Goal: Information Seeking & Learning: Learn about a topic

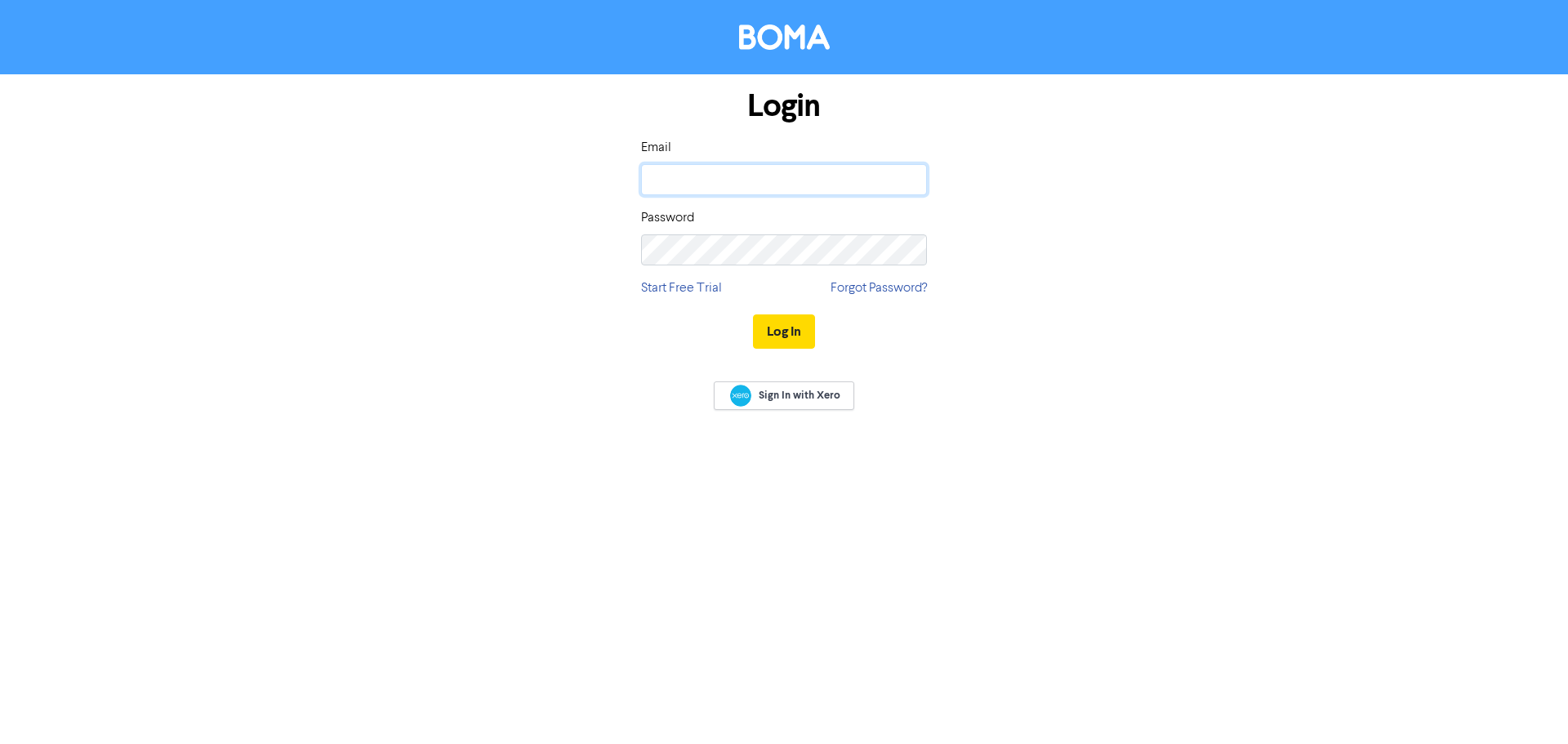
click at [787, 176] on input "email" at bounding box center [784, 179] width 285 height 31
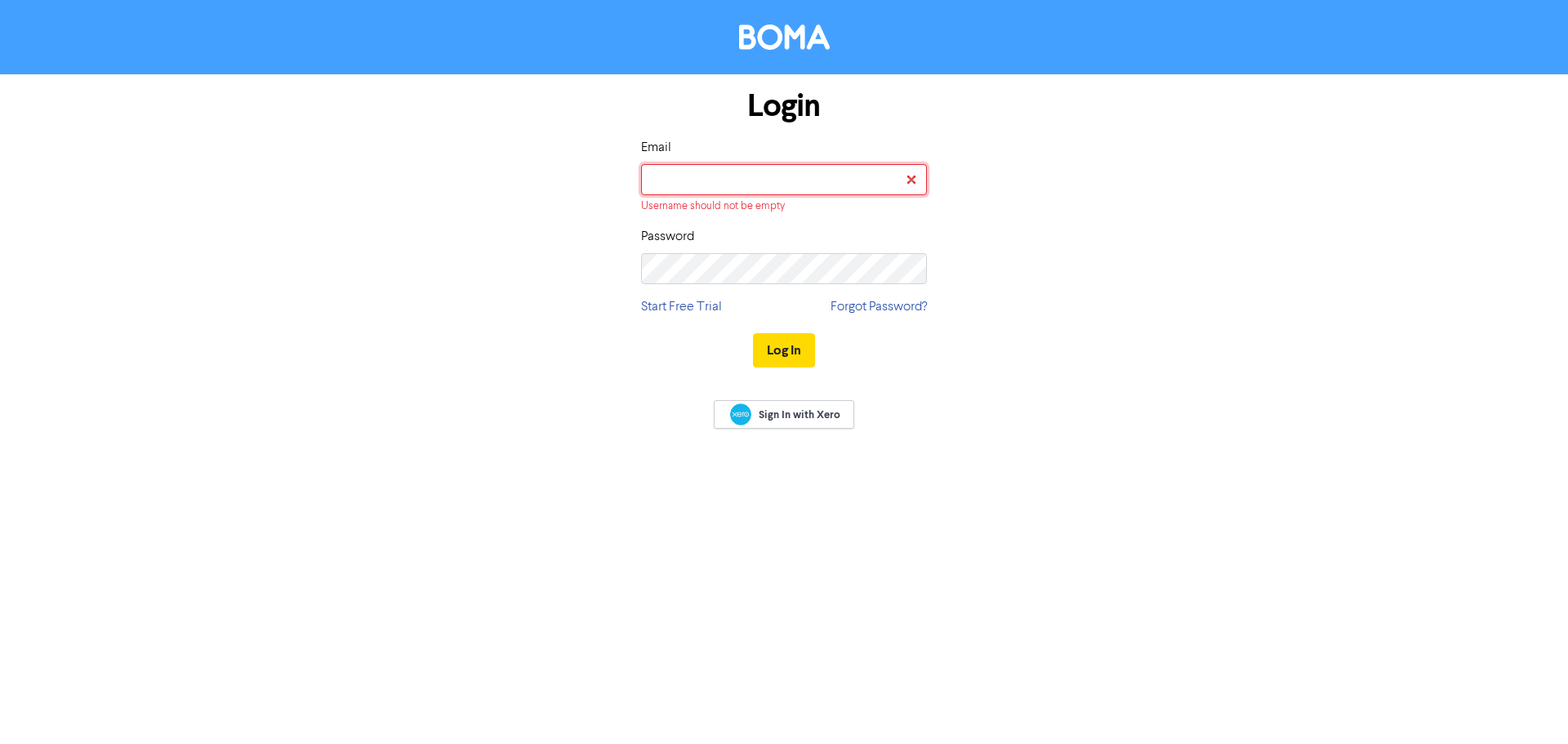
type input "[EMAIL_ADDRESS][DOMAIN_NAME]"
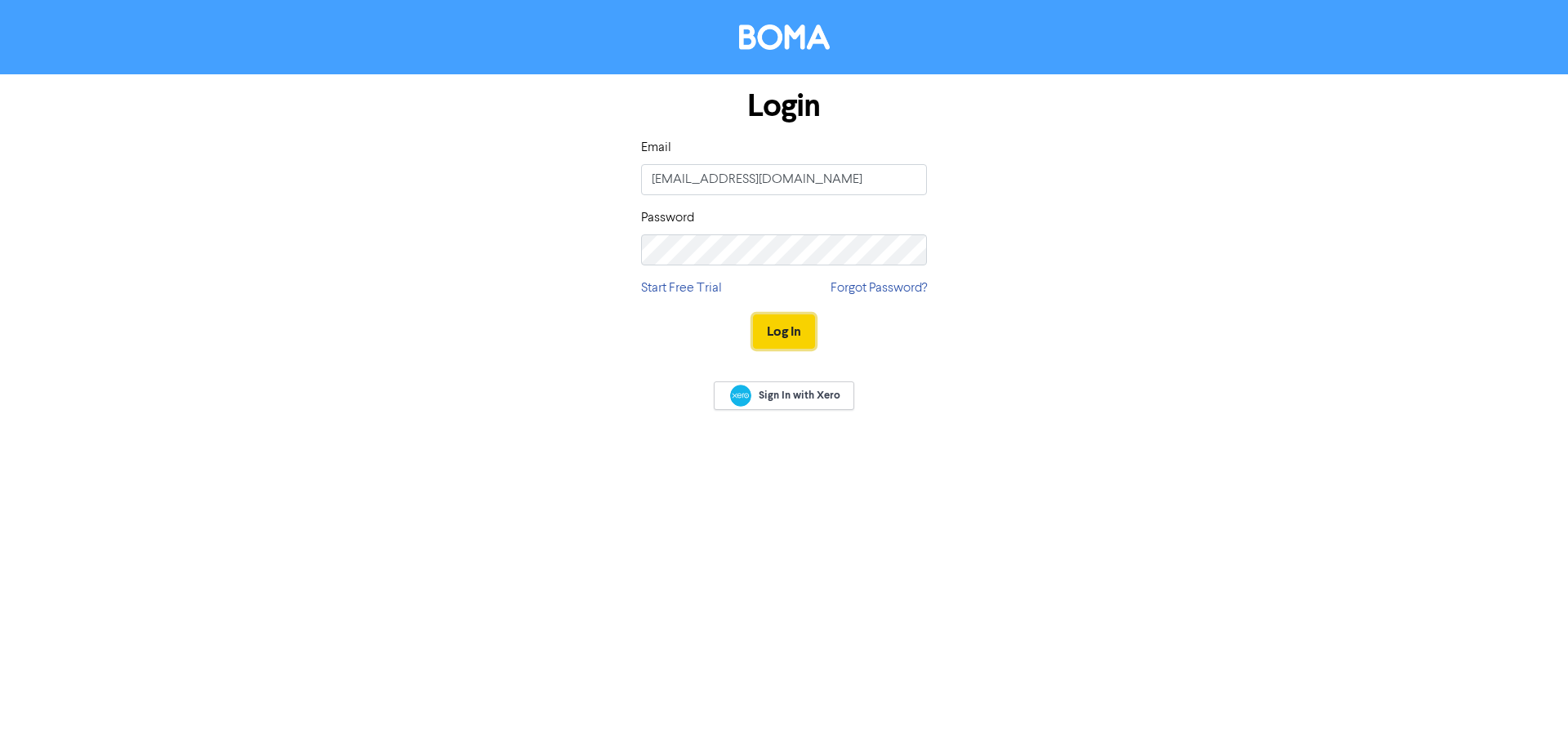
click at [776, 332] on button "Log In" at bounding box center [784, 331] width 62 height 34
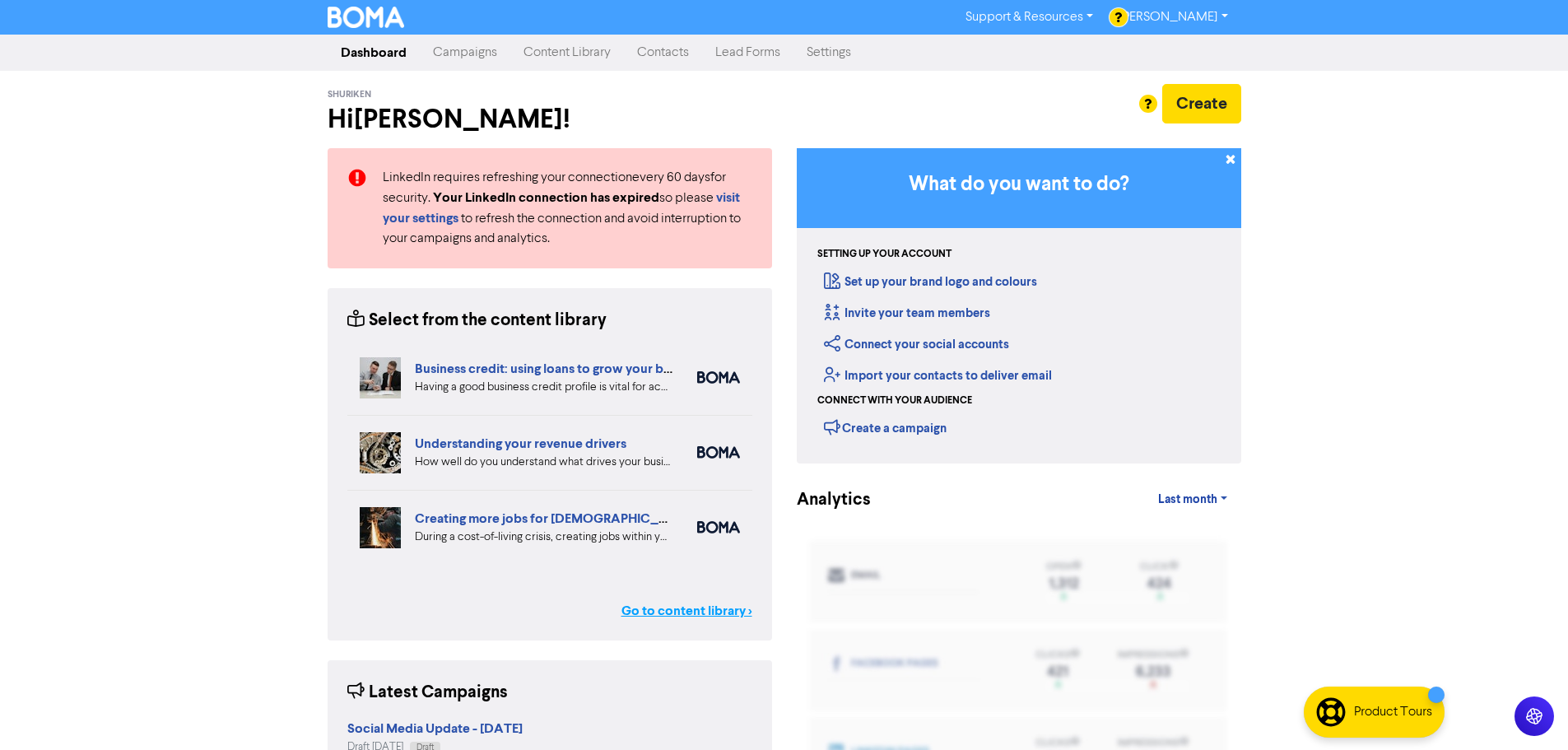
click at [678, 614] on link "Go to content library >" at bounding box center [686, 611] width 131 height 19
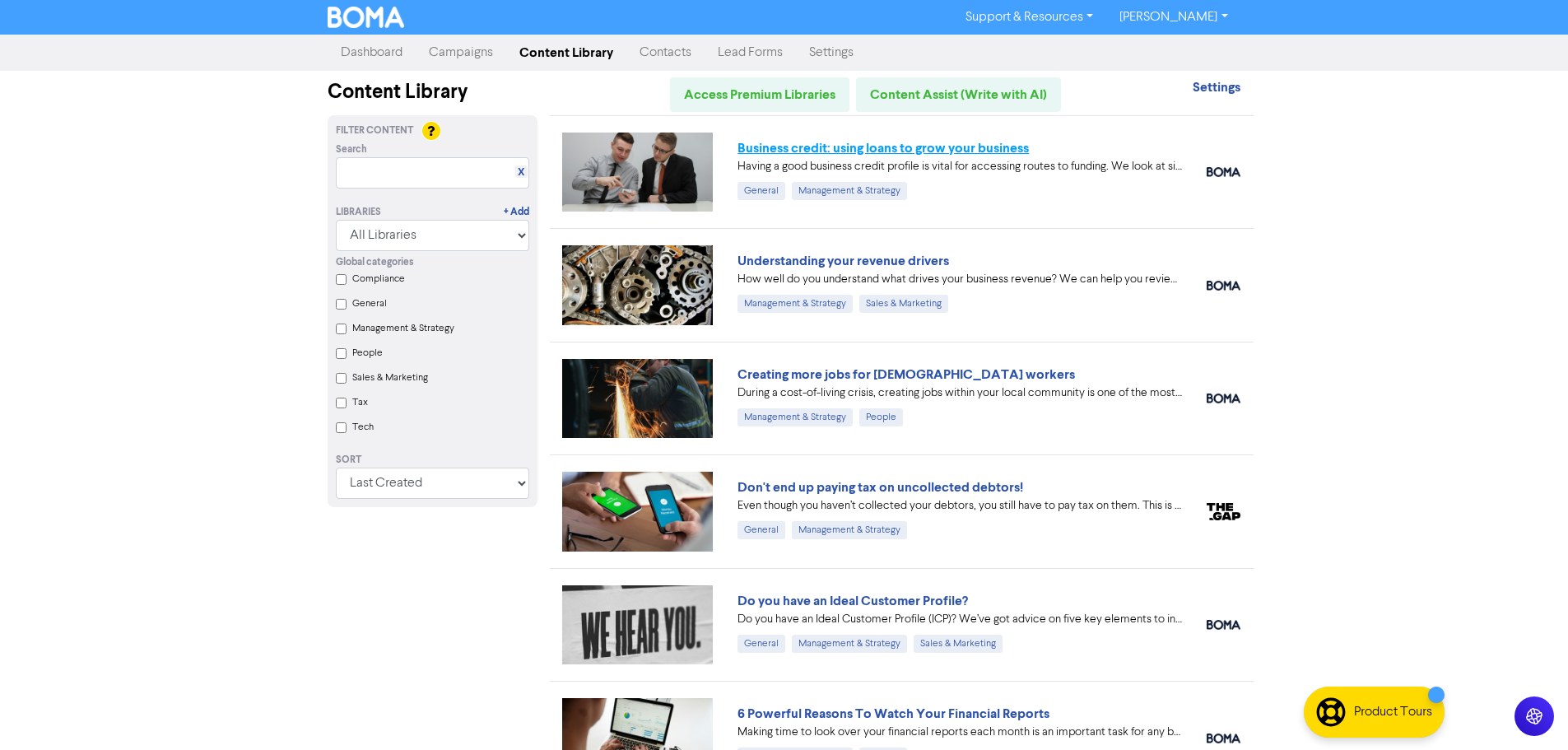
click at [917, 145] on link "Business credit: using loans to grow your business" at bounding box center [883, 148] width 291 height 17
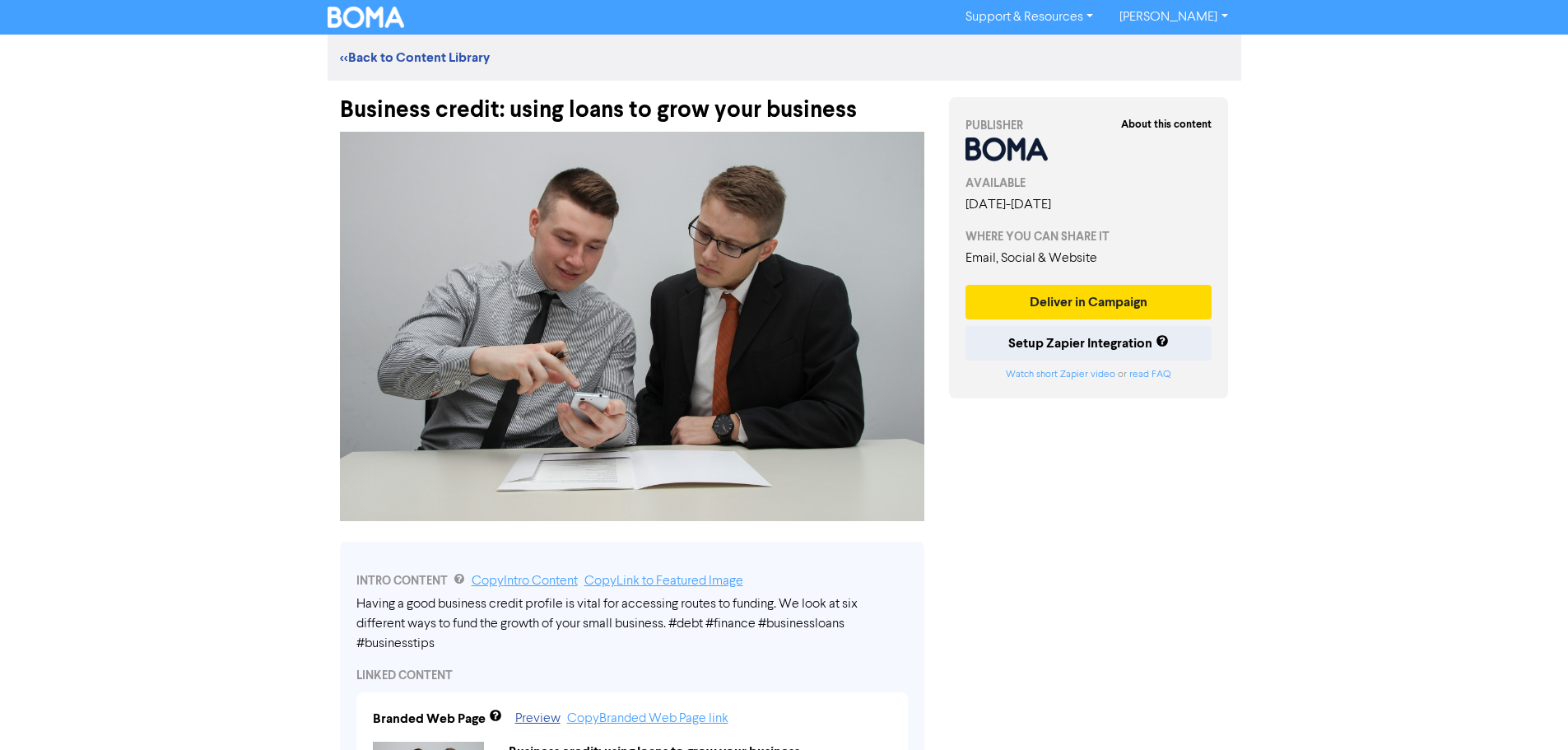
drag, startPoint x: 1430, startPoint y: 245, endPoint x: 1393, endPoint y: 247, distance: 37.1
click at [1430, 245] on div "Support & Resources Video Tutorials FAQ & Guides Marketing Education [PERSON_NA…" at bounding box center [784, 375] width 1568 height 750
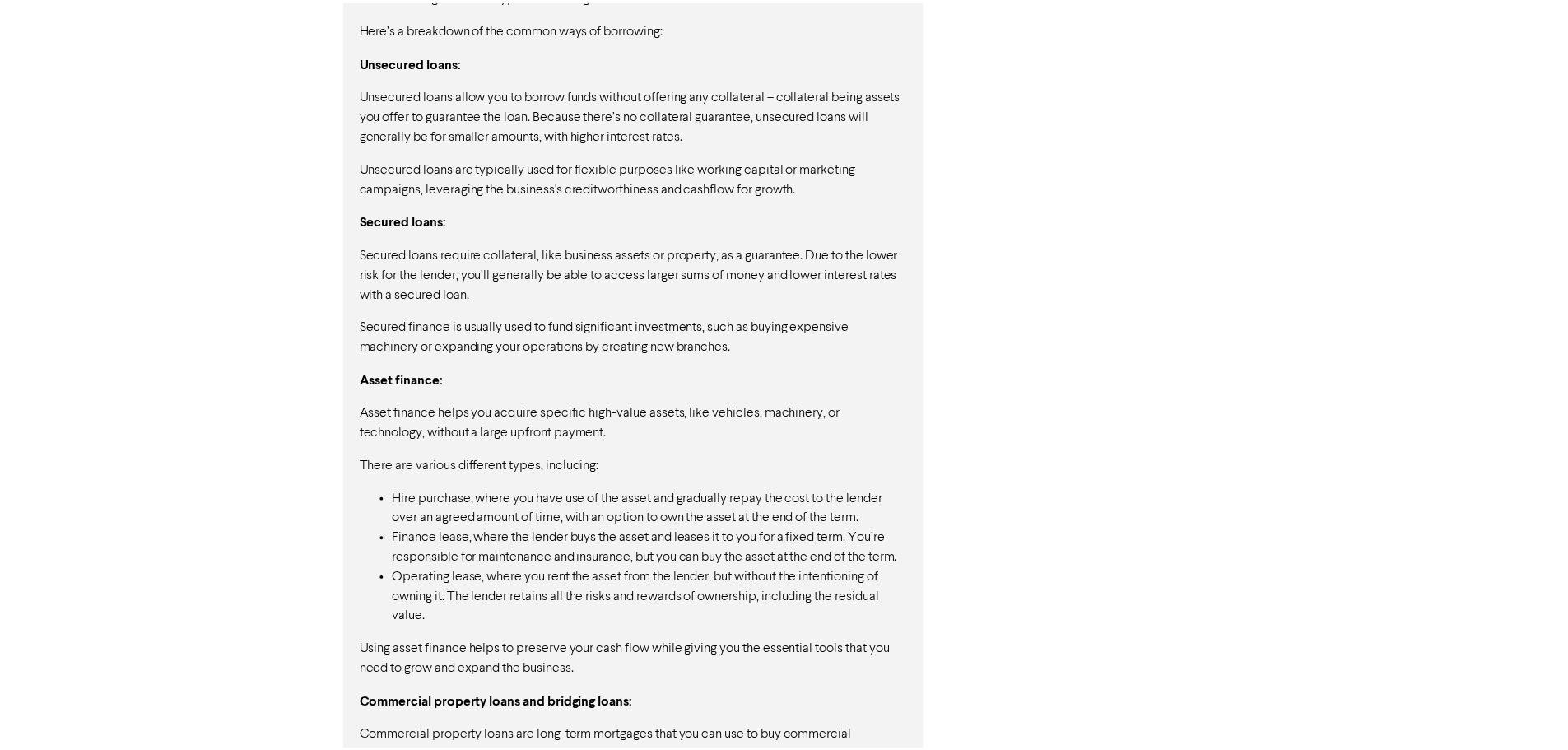
scroll to position [2209, 0]
